Goal: Task Accomplishment & Management: Manage account settings

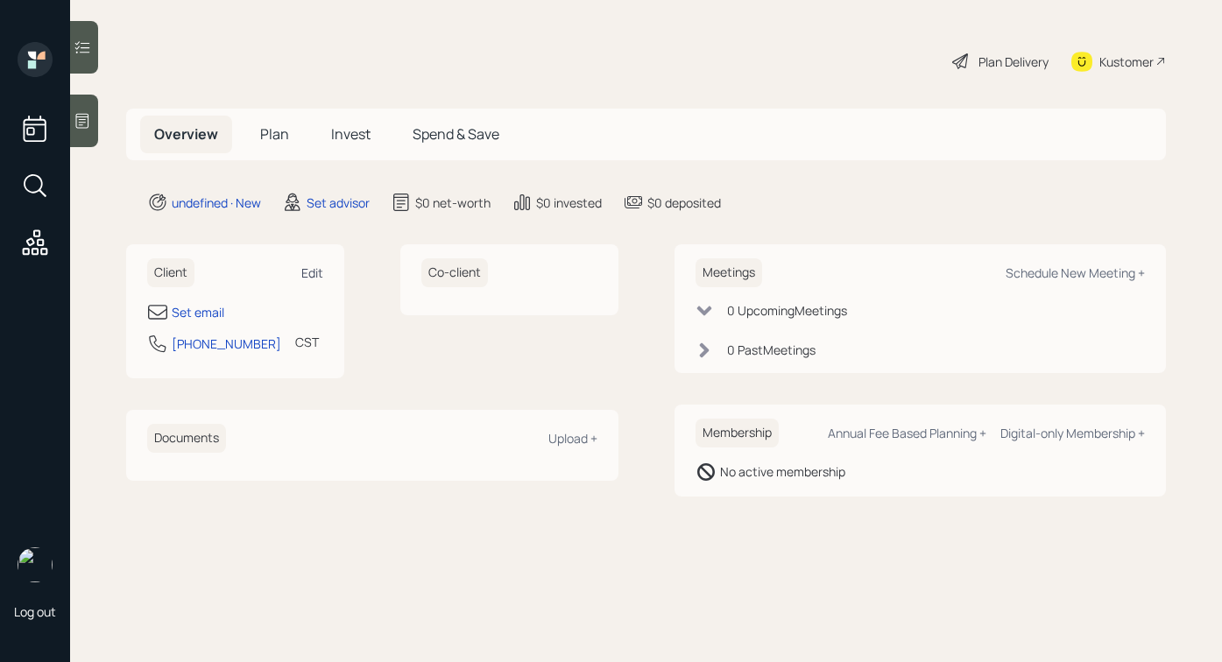
click at [309, 279] on div "Edit" at bounding box center [312, 272] width 22 height 17
select select "America/[GEOGRAPHIC_DATA]"
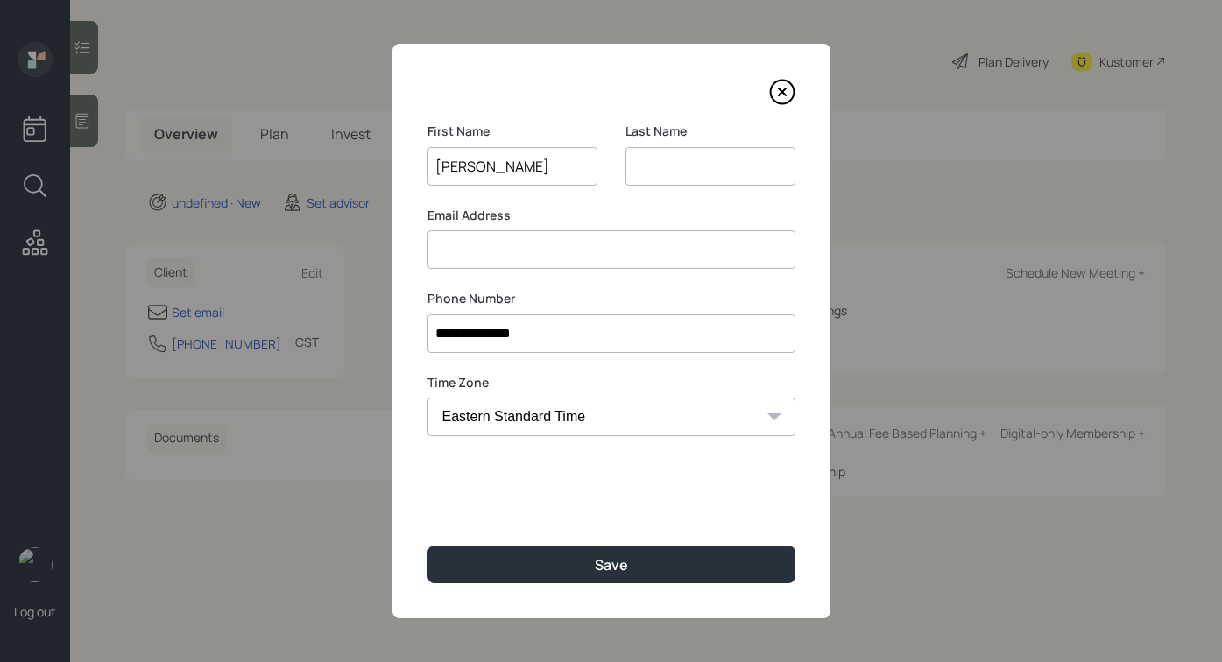
type input "[PERSON_NAME]"
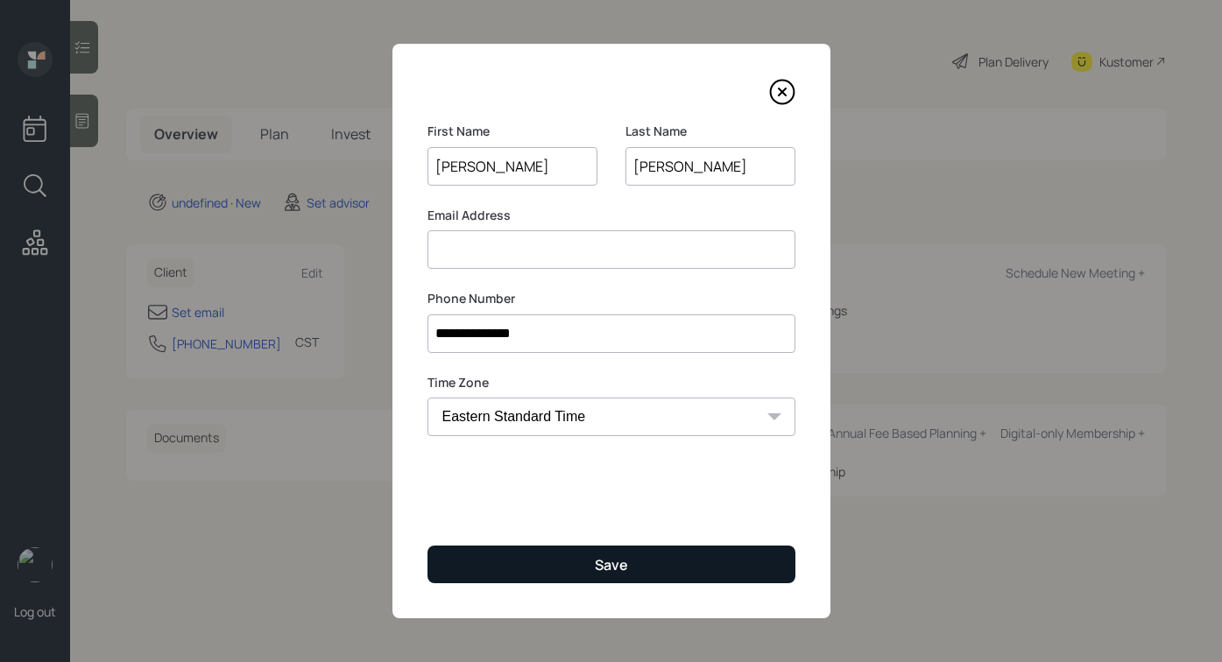
type input "[PERSON_NAME]"
click at [597, 562] on div "Save" at bounding box center [611, 564] width 33 height 19
